Goal: Information Seeking & Learning: Learn about a topic

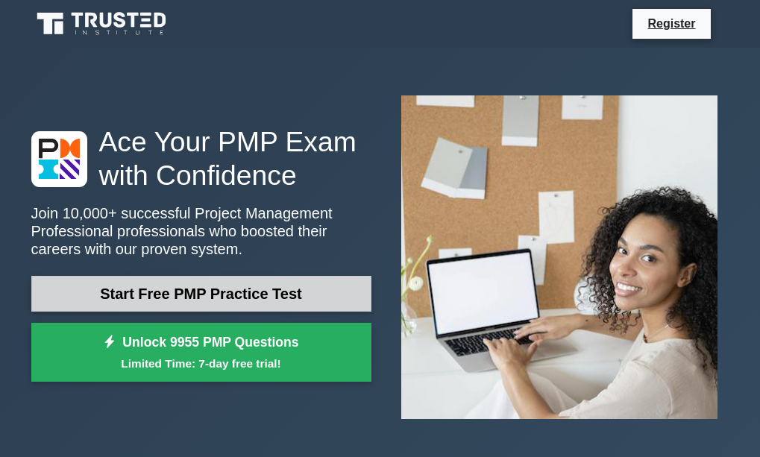
click at [206, 294] on link "Start Free PMP Practice Test" at bounding box center [201, 294] width 340 height 36
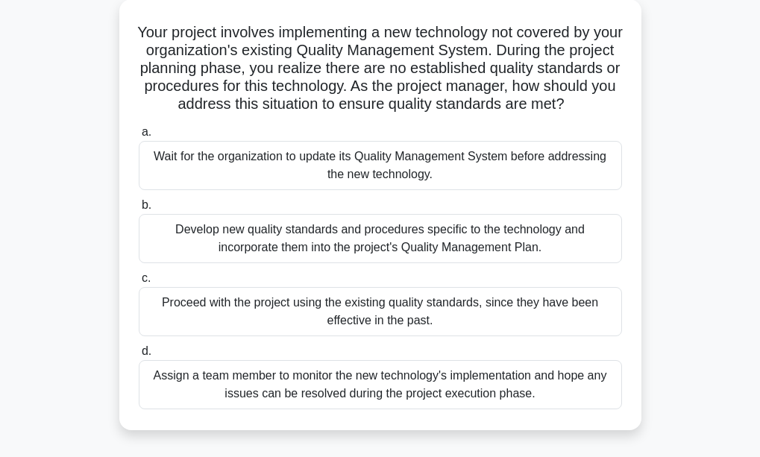
scroll to position [90, 0]
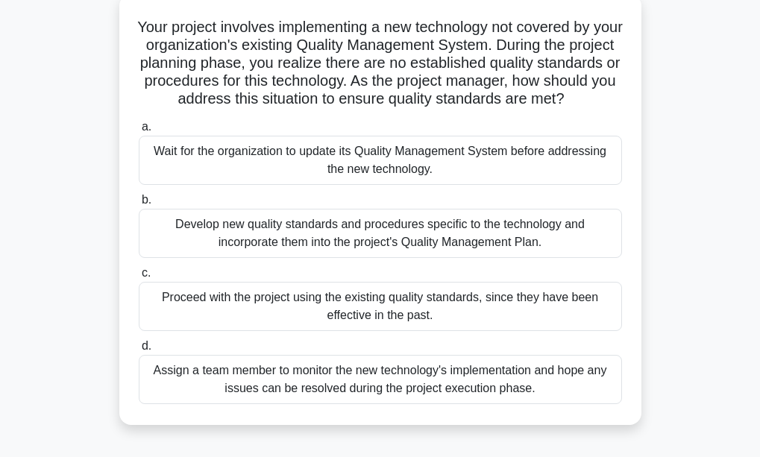
click at [269, 316] on div "Proceed with the project using the existing quality standards, since they have …" at bounding box center [380, 306] width 483 height 49
click at [139, 278] on input "c. Proceed with the project using the existing quality standards, since they ha…" at bounding box center [139, 274] width 0 height 10
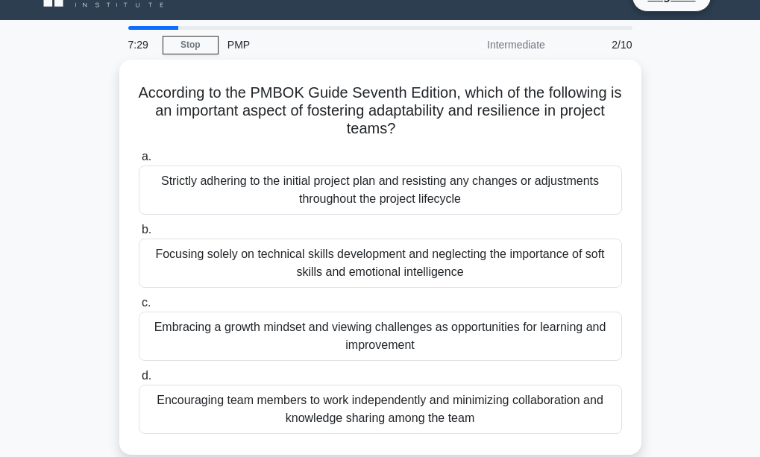
scroll to position [30, 0]
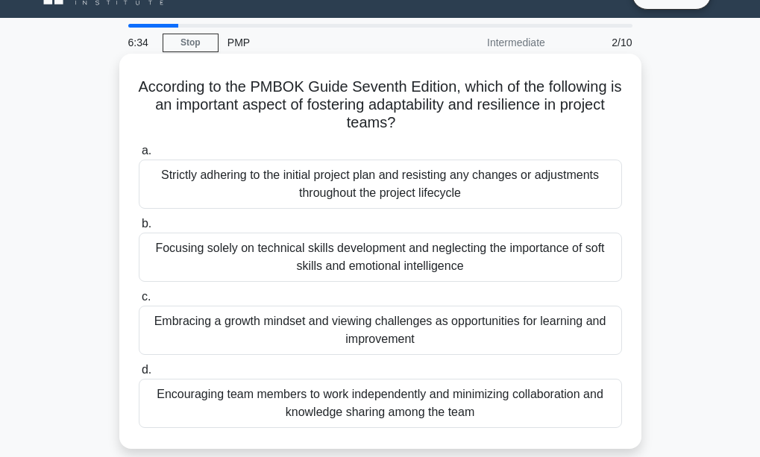
click at [289, 322] on div "Embracing a growth mindset and viewing challenges as opportunities for learning…" at bounding box center [380, 330] width 483 height 49
click at [139, 302] on input "c. Embracing a growth mindset and viewing challenges as opportunities for learn…" at bounding box center [139, 297] width 0 height 10
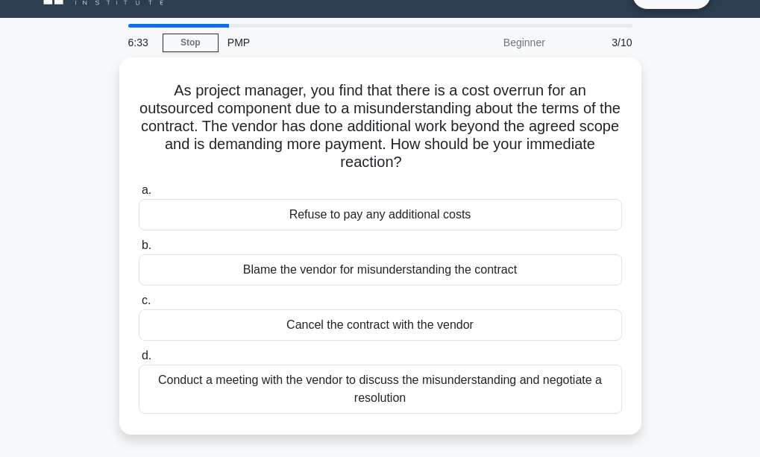
scroll to position [0, 0]
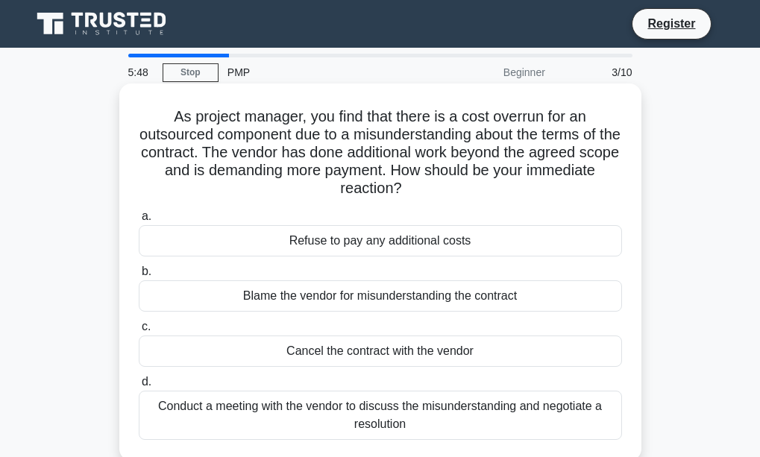
click at [257, 411] on div "Conduct a meeting with the vendor to discuss the misunderstanding and negotiate…" at bounding box center [380, 415] width 483 height 49
click at [139, 387] on input "d. Conduct a meeting with the vendor to discuss the misunderstanding and negoti…" at bounding box center [139, 382] width 0 height 10
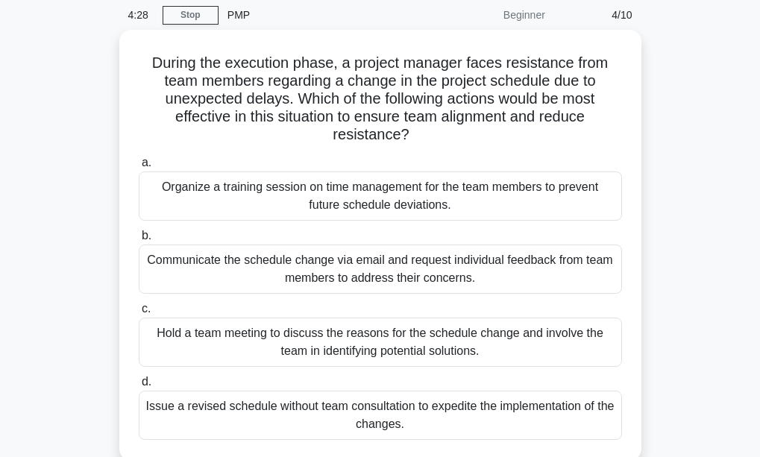
scroll to position [60, 0]
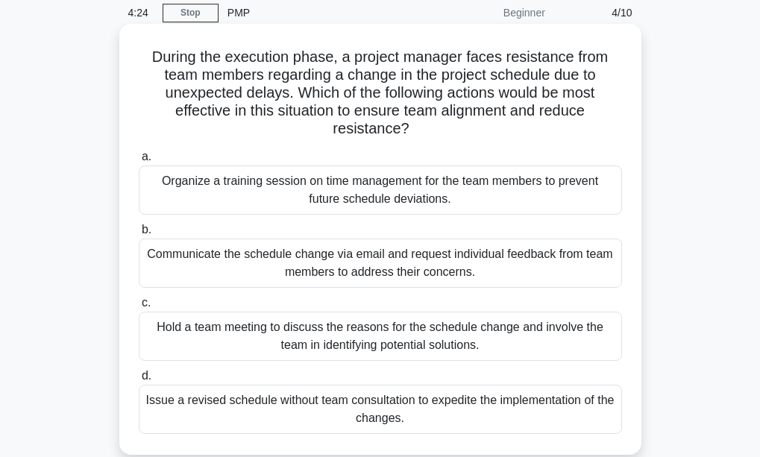
click at [242, 333] on div "Hold a team meeting to discuss the reasons for the schedule change and involve …" at bounding box center [380, 336] width 483 height 49
click at [139, 308] on input "c. Hold a team meeting to discuss the reasons for the schedule change and invol…" at bounding box center [139, 303] width 0 height 10
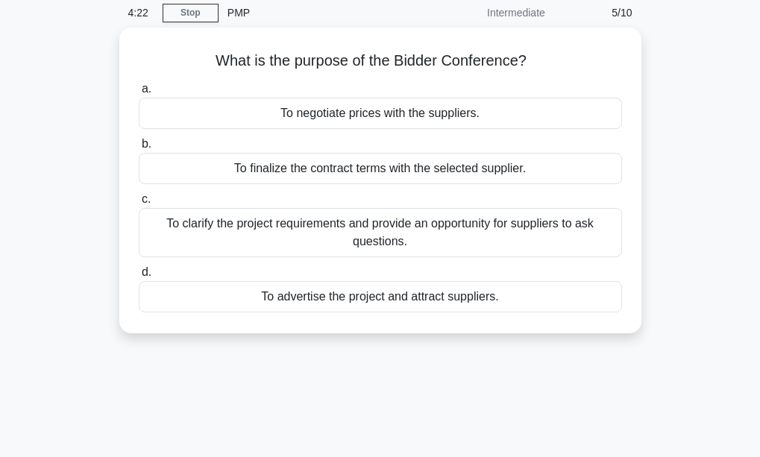
scroll to position [0, 0]
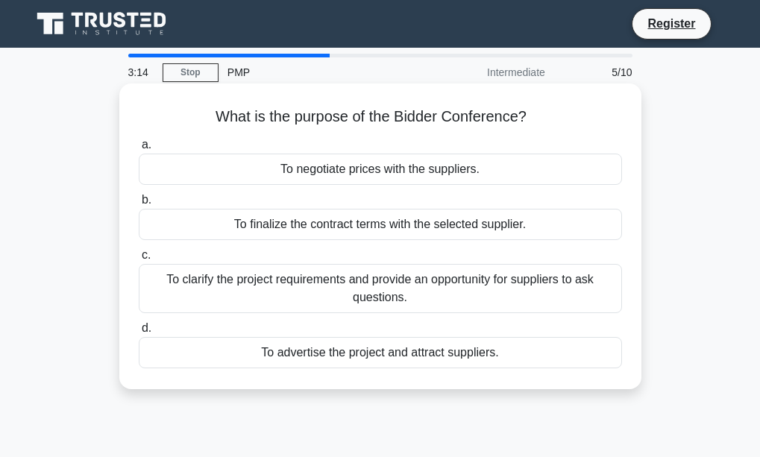
click at [345, 289] on div "To clarify the project requirements and provide an opportunity for suppliers to…" at bounding box center [380, 288] width 483 height 49
click at [139, 260] on input "c. To clarify the project requirements and provide an opportunity for suppliers…" at bounding box center [139, 256] width 0 height 10
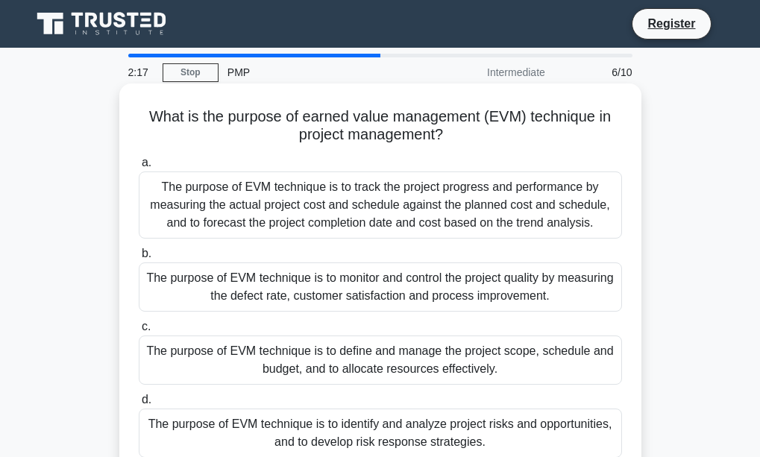
click at [377, 286] on div "The purpose of EVM technique is to monitor and control the project quality by m…" at bounding box center [380, 287] width 483 height 49
click at [139, 259] on input "b. The purpose of EVM technique is to monitor and control the project quality b…" at bounding box center [139, 254] width 0 height 10
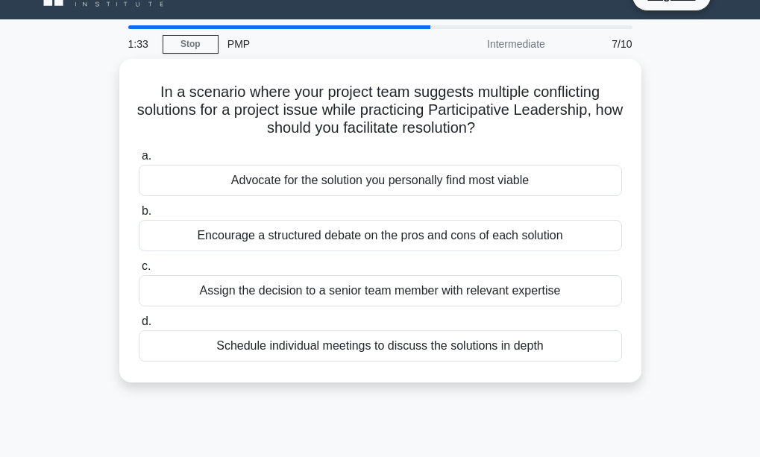
scroll to position [30, 0]
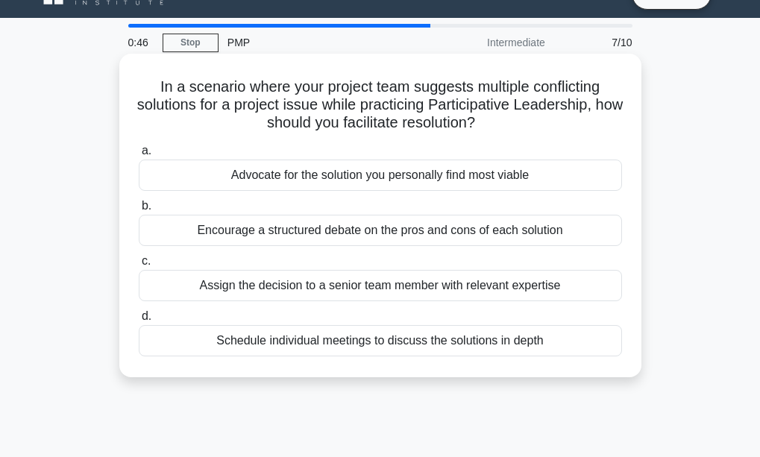
click at [274, 232] on div "Encourage a structured debate on the pros and cons of each solution" at bounding box center [380, 230] width 483 height 31
click at [139, 211] on input "b. Encourage a structured debate on the pros and cons of each solution" at bounding box center [139, 206] width 0 height 10
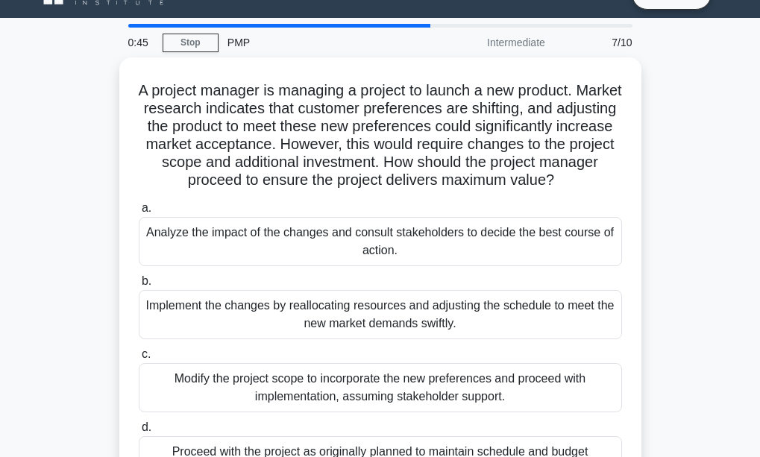
scroll to position [0, 0]
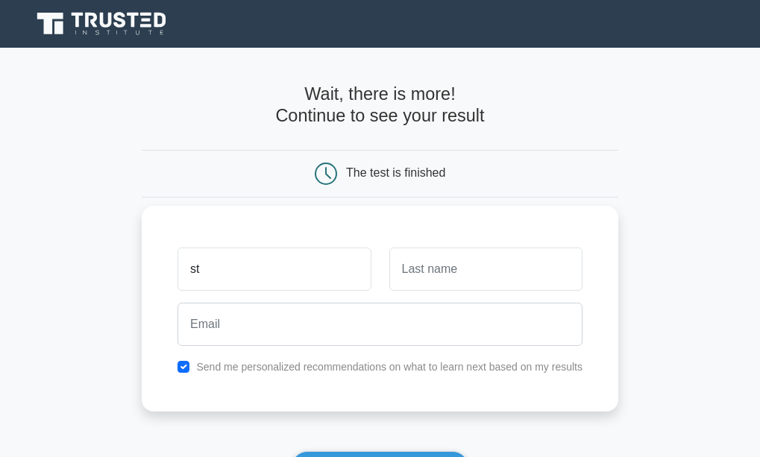
type input "s"
type input "STELLA"
click at [402, 274] on input "text" at bounding box center [485, 269] width 193 height 43
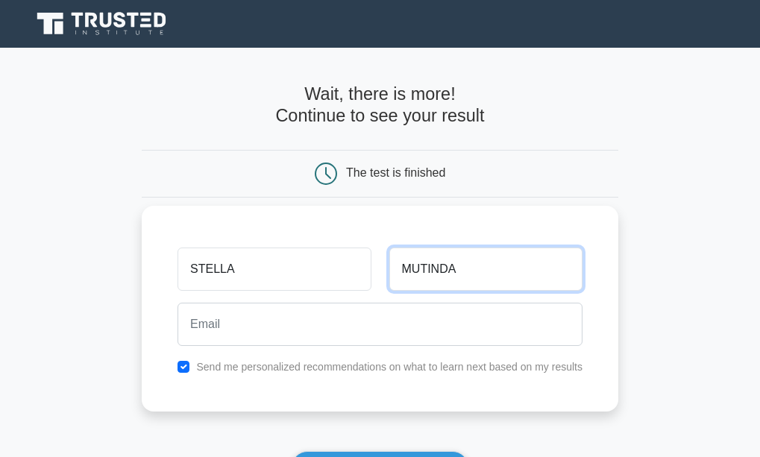
type input "MUTINDA"
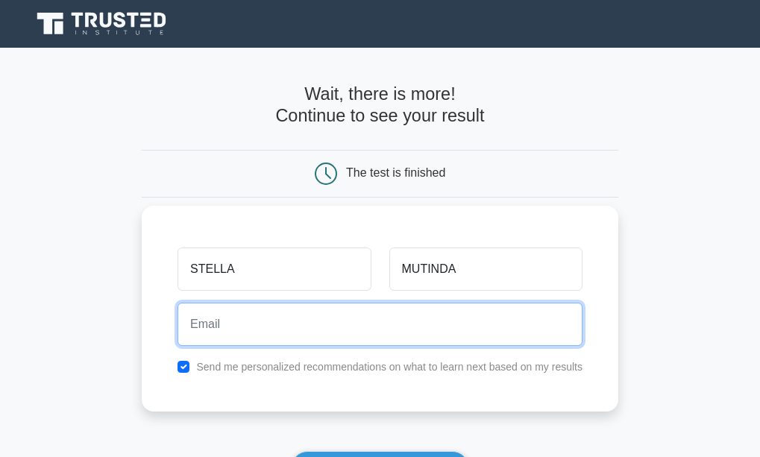
click at [202, 327] on input "email" at bounding box center [380, 324] width 405 height 43
type input "steshmaris3365@gmail.com"
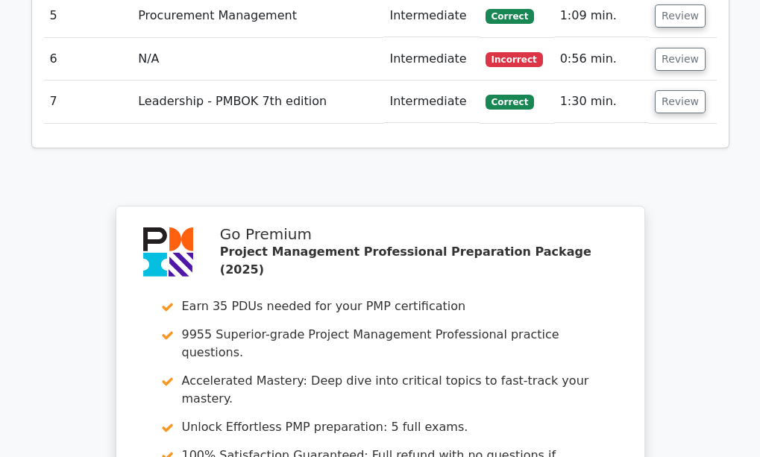
scroll to position [2327, 0]
